Goal: Transaction & Acquisition: Purchase product/service

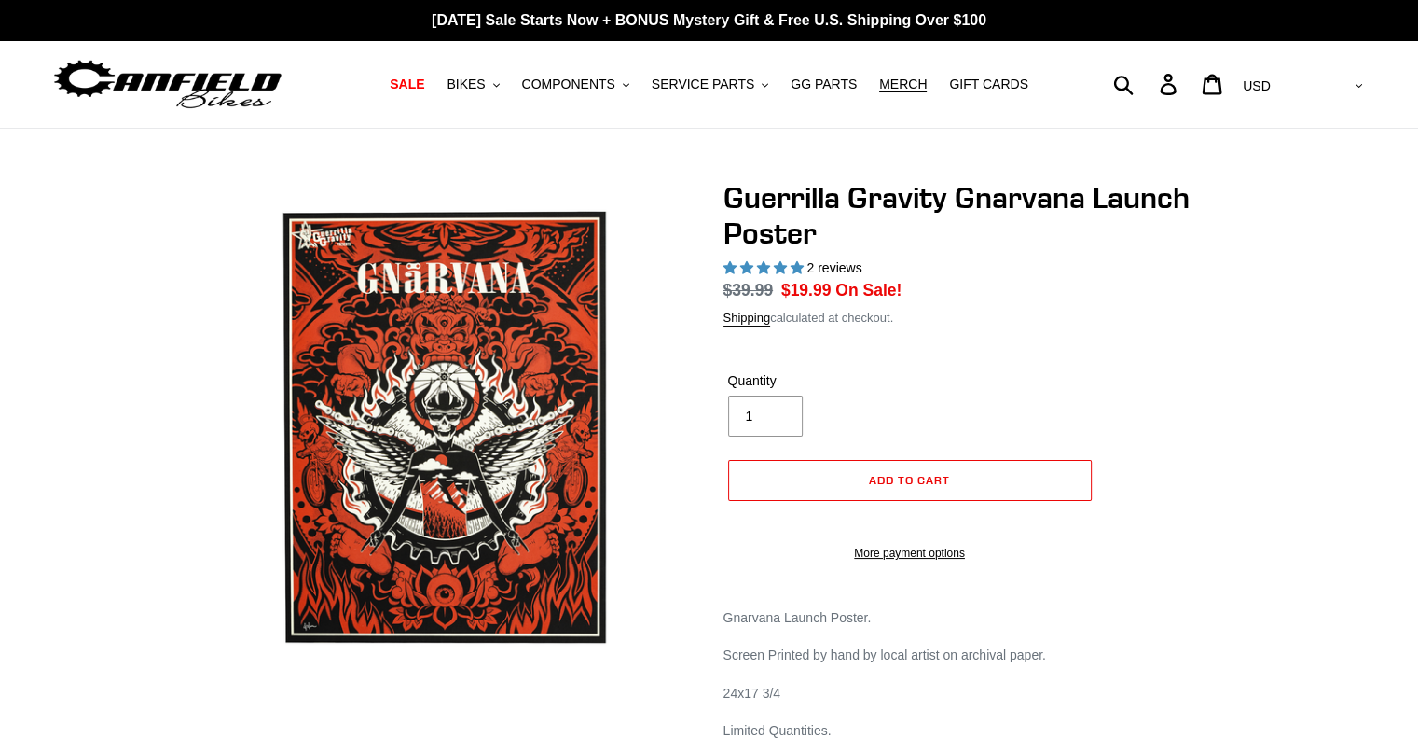
select select "highest-rating"
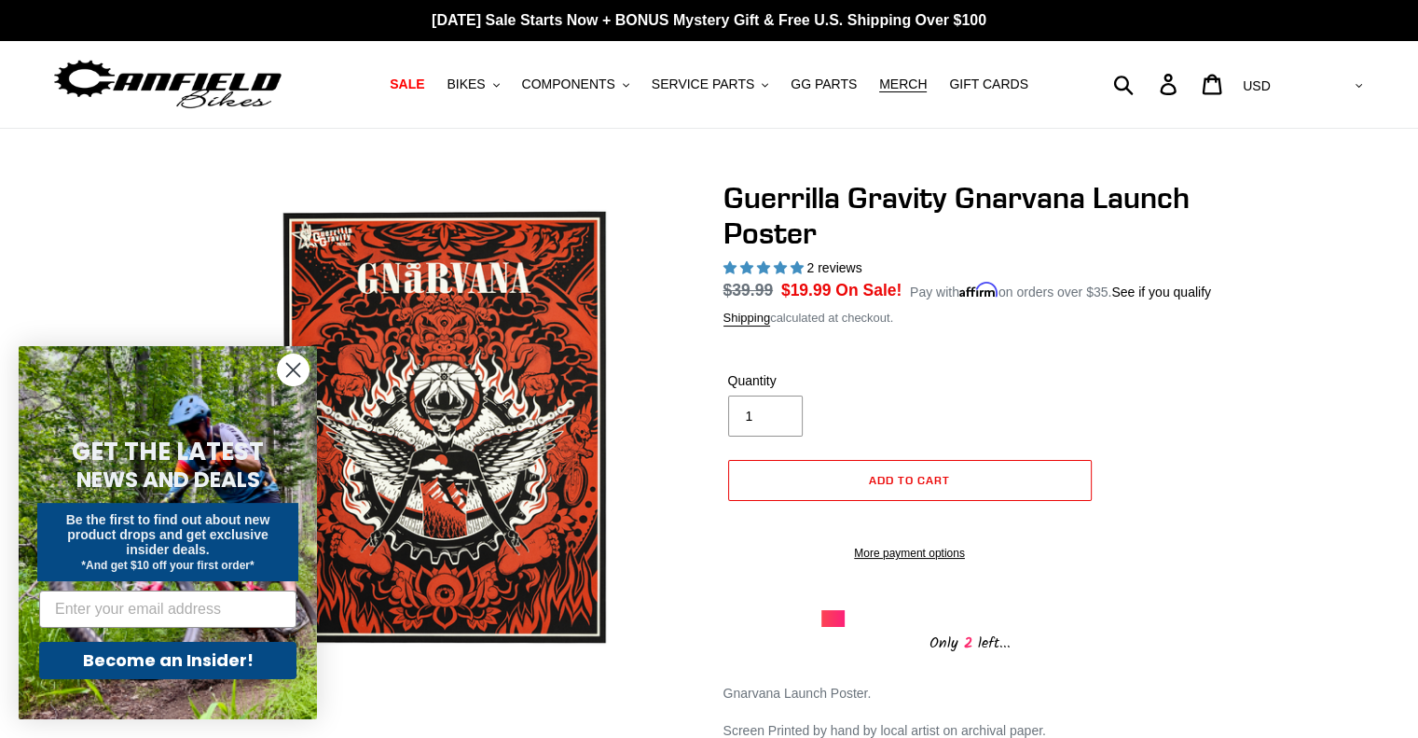
click at [300, 365] on circle "Close dialog" at bounding box center [293, 369] width 31 height 31
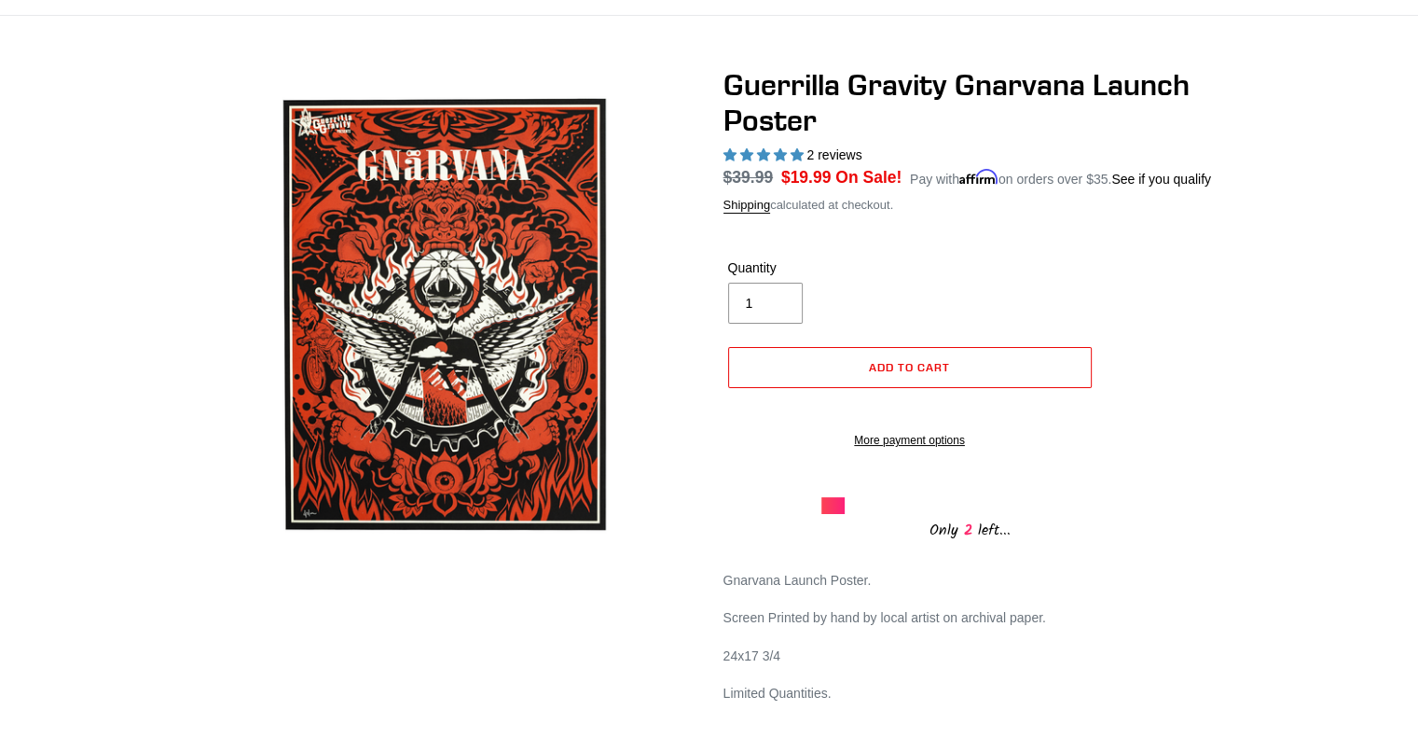
scroll to position [110, 0]
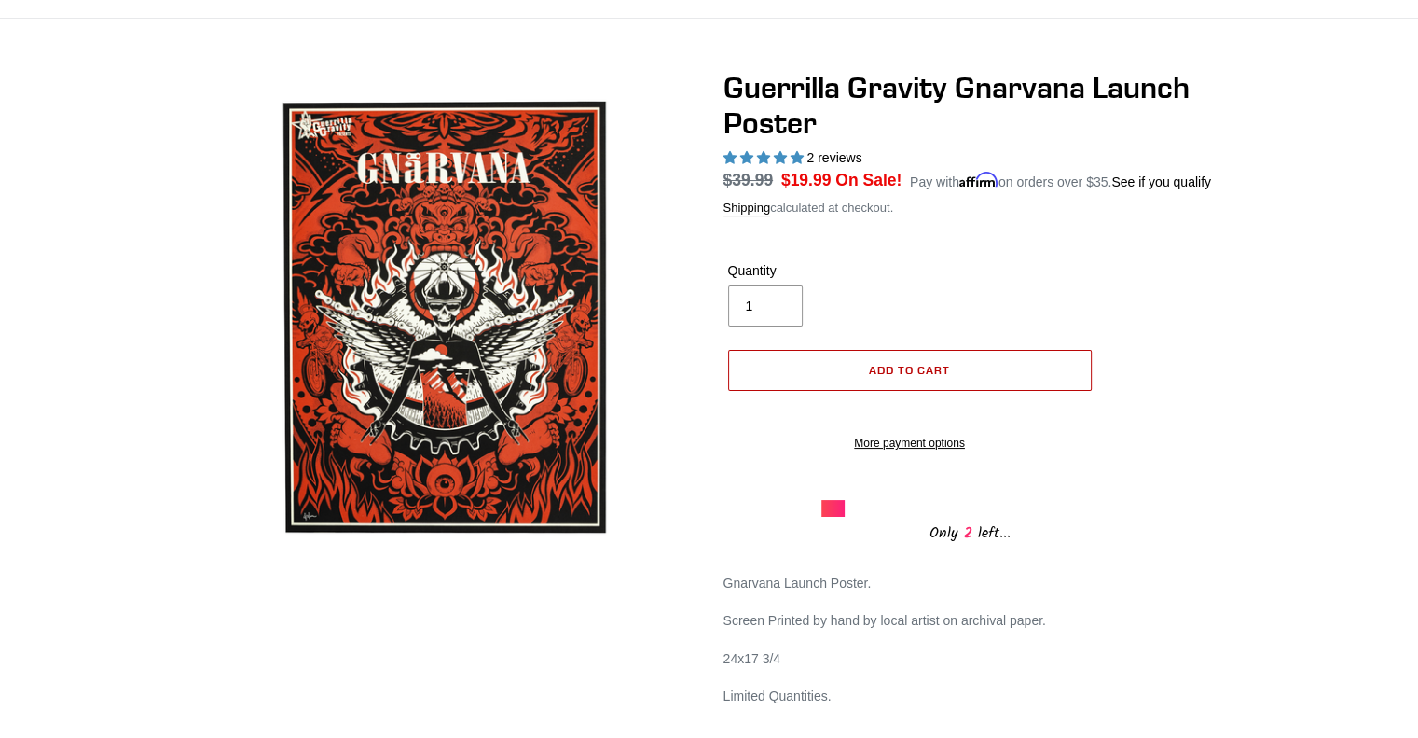
click at [902, 382] on button "Add to cart" at bounding box center [910, 370] width 364 height 41
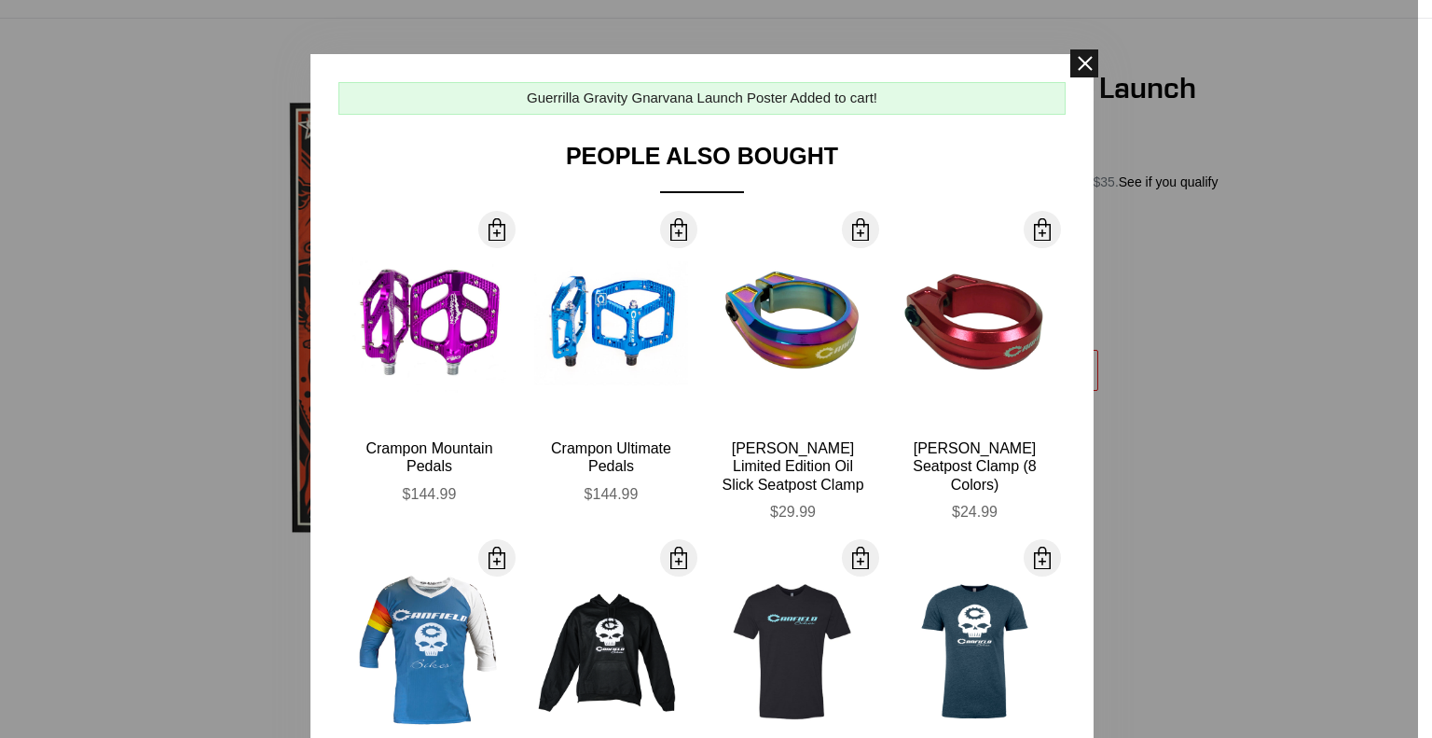
click at [1081, 66] on span at bounding box center [1085, 63] width 28 height 28
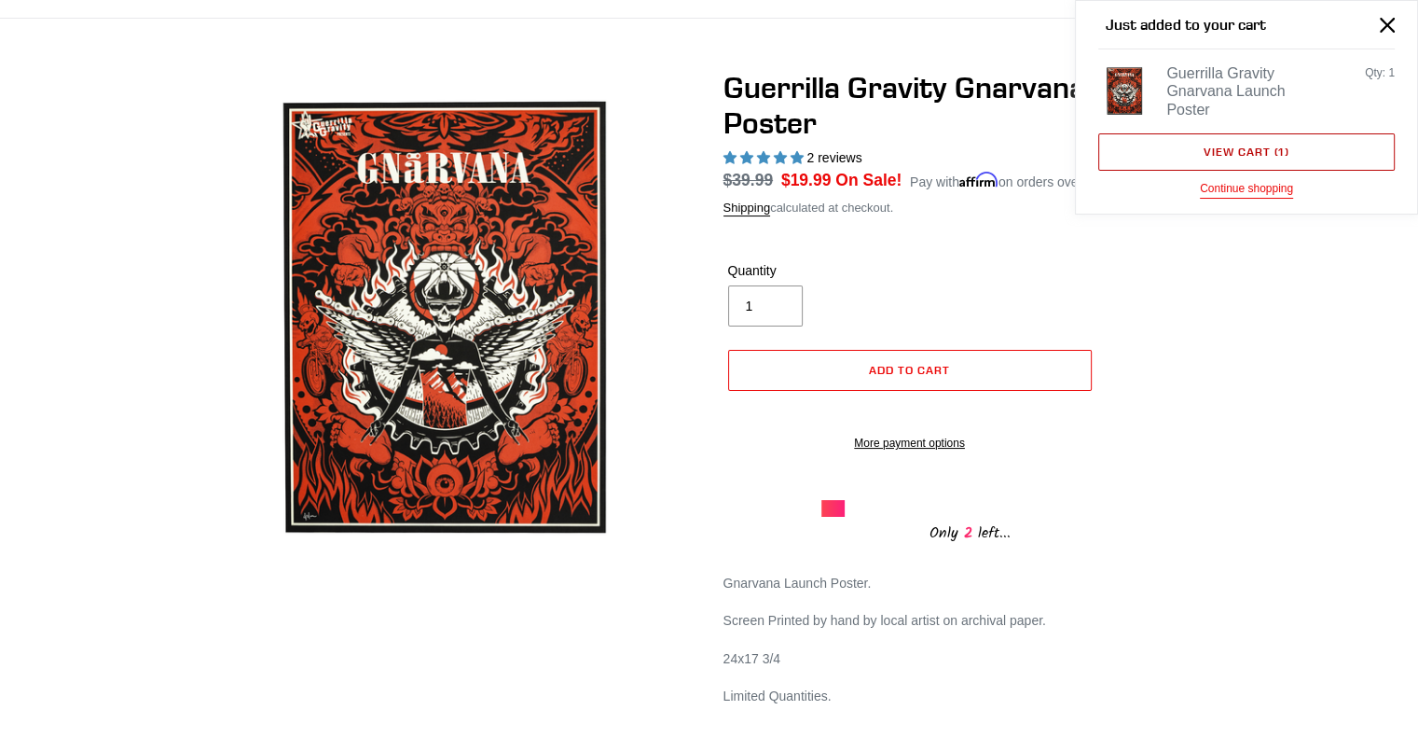
click at [1283, 145] on span "1" at bounding box center [1282, 152] width 7 height 14
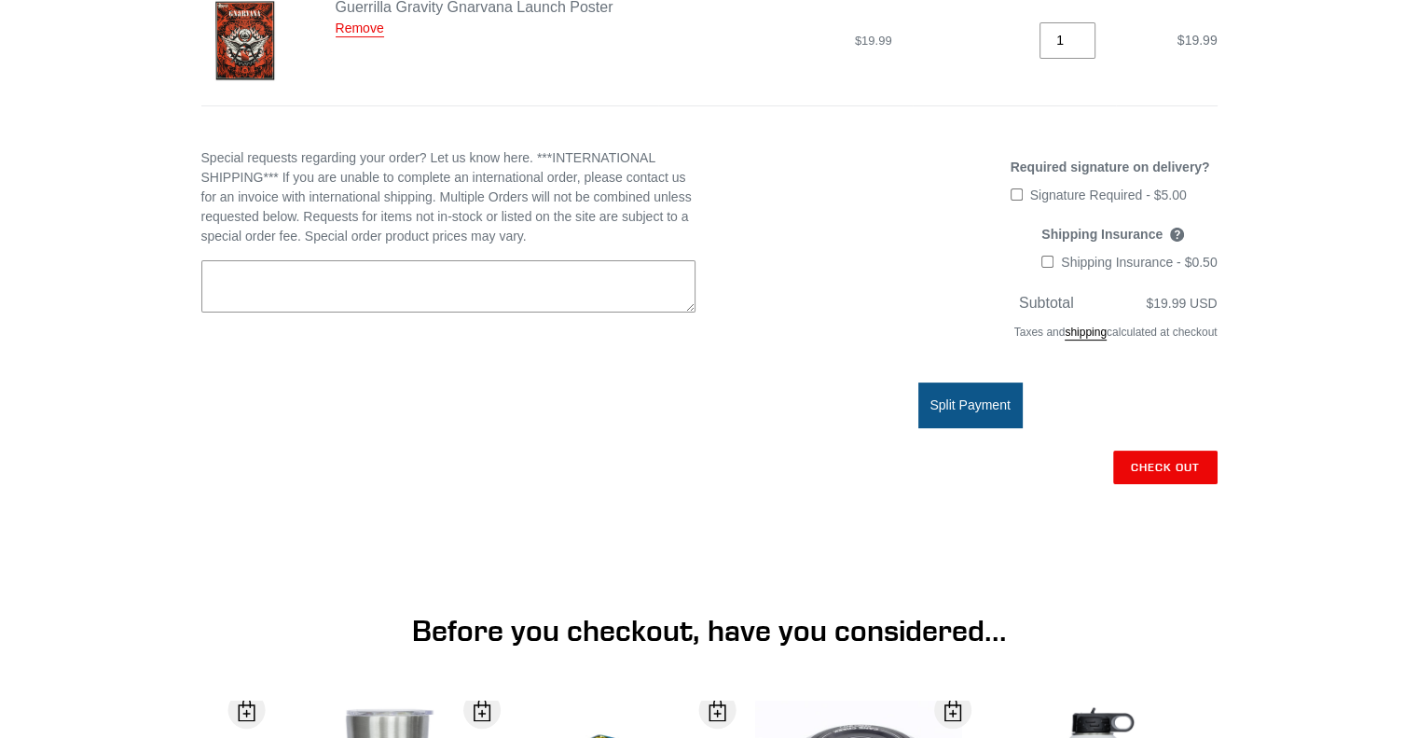
scroll to position [373, 0]
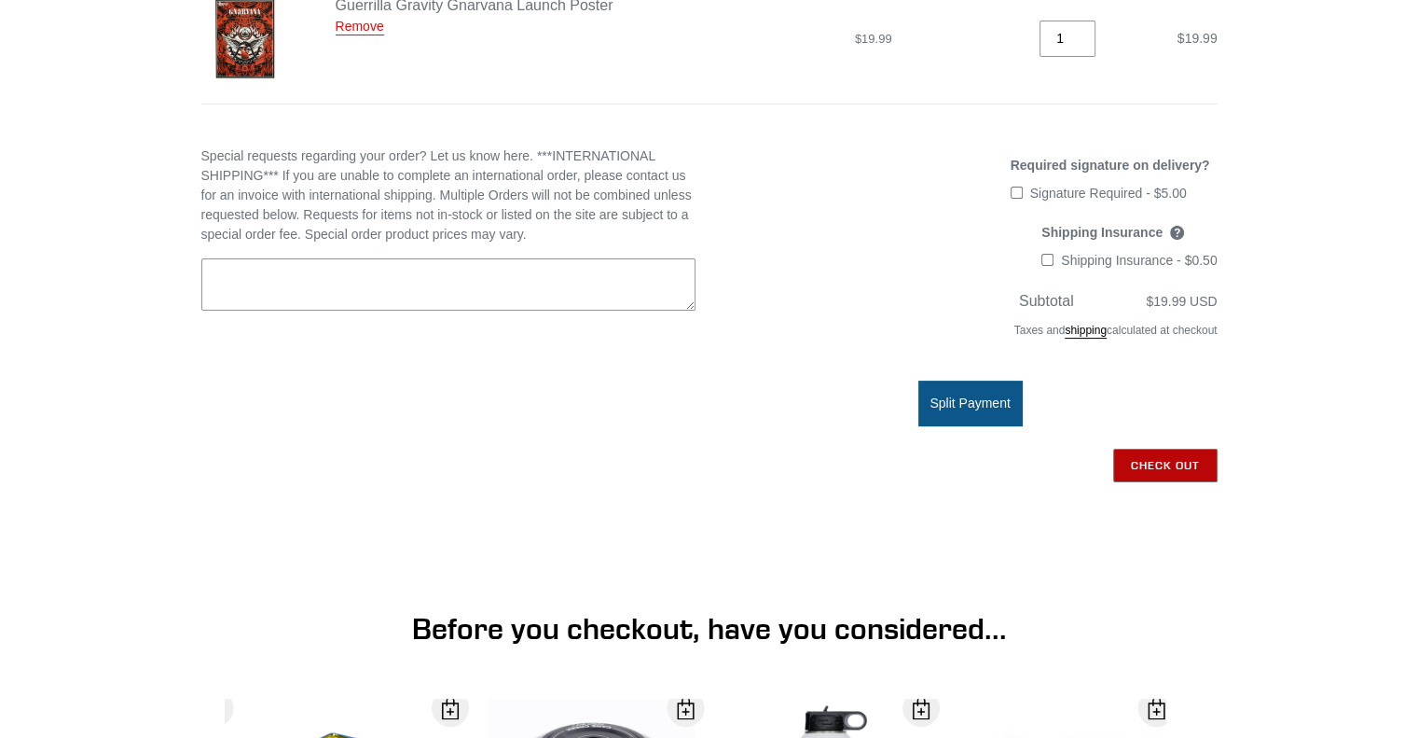
click at [1172, 460] on input "Check out" at bounding box center [1166, 466] width 104 height 34
